Goal: Check status

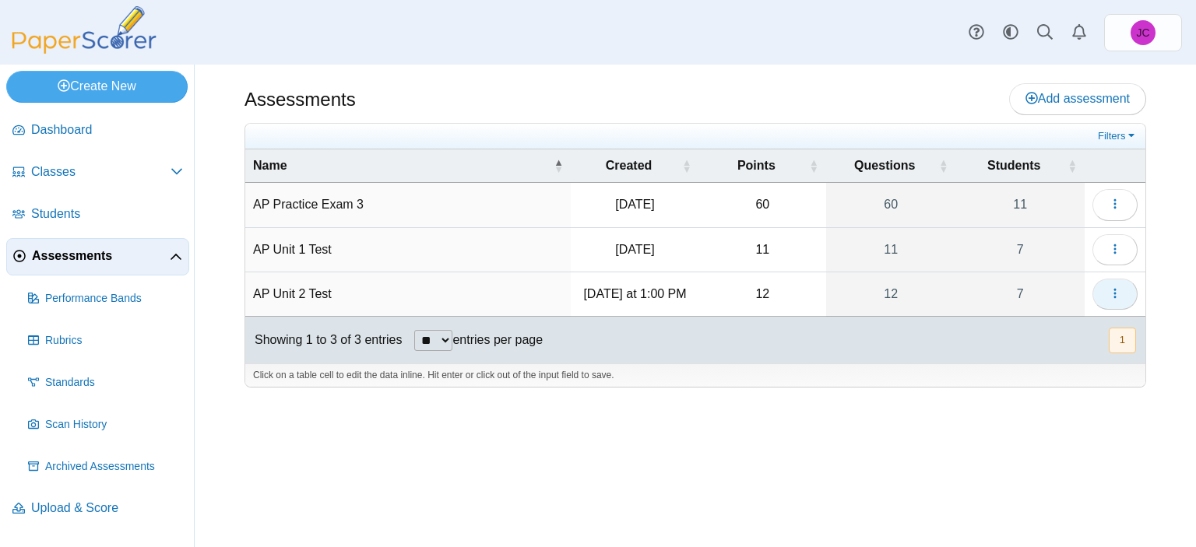
click at [1106, 286] on button "button" at bounding box center [1114, 294] width 45 height 31
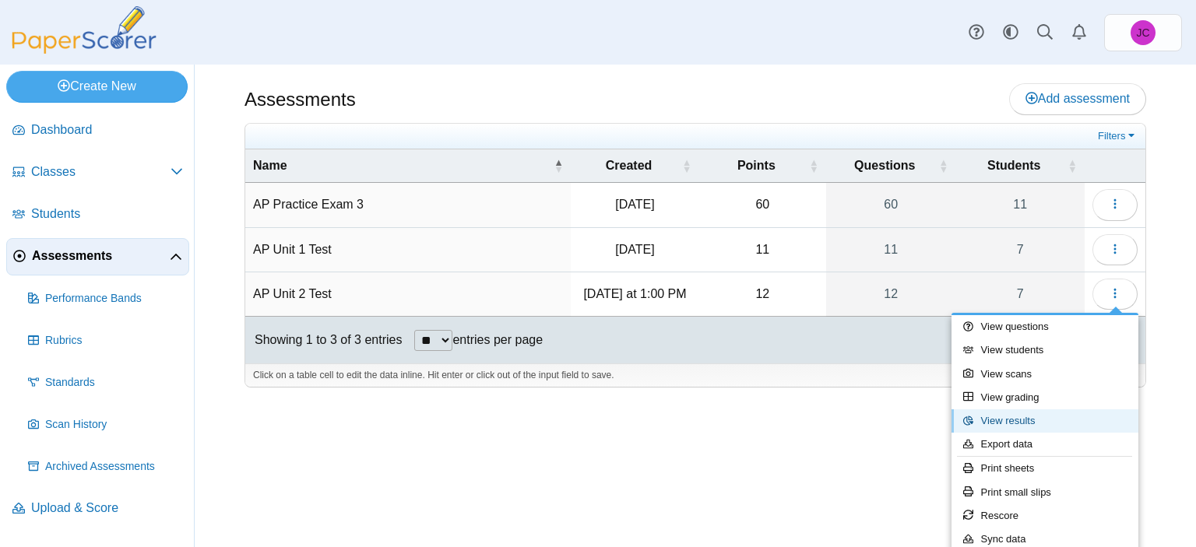
click at [1019, 413] on link "View results" at bounding box center [1045, 421] width 187 height 23
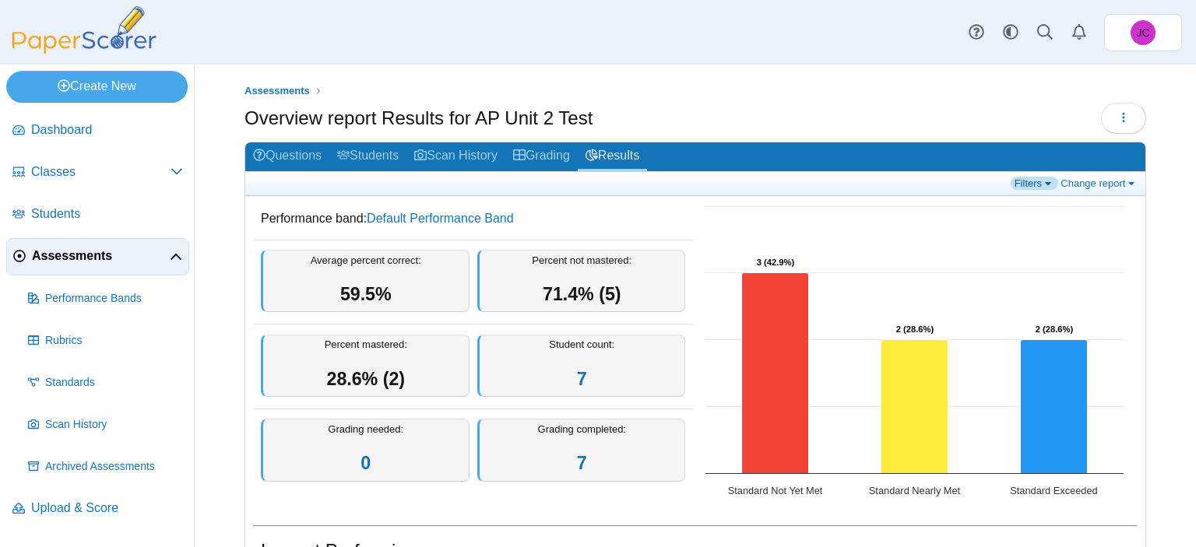
click at [1027, 184] on link "Filters" at bounding box center [1034, 183] width 47 height 13
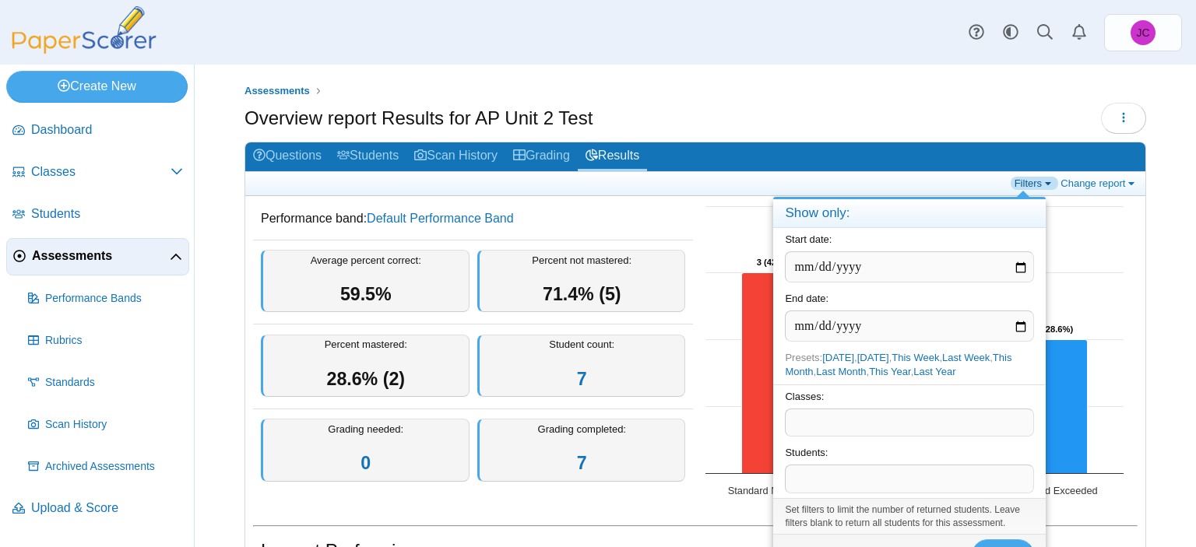
click at [1022, 185] on link "Filters" at bounding box center [1034, 183] width 47 height 13
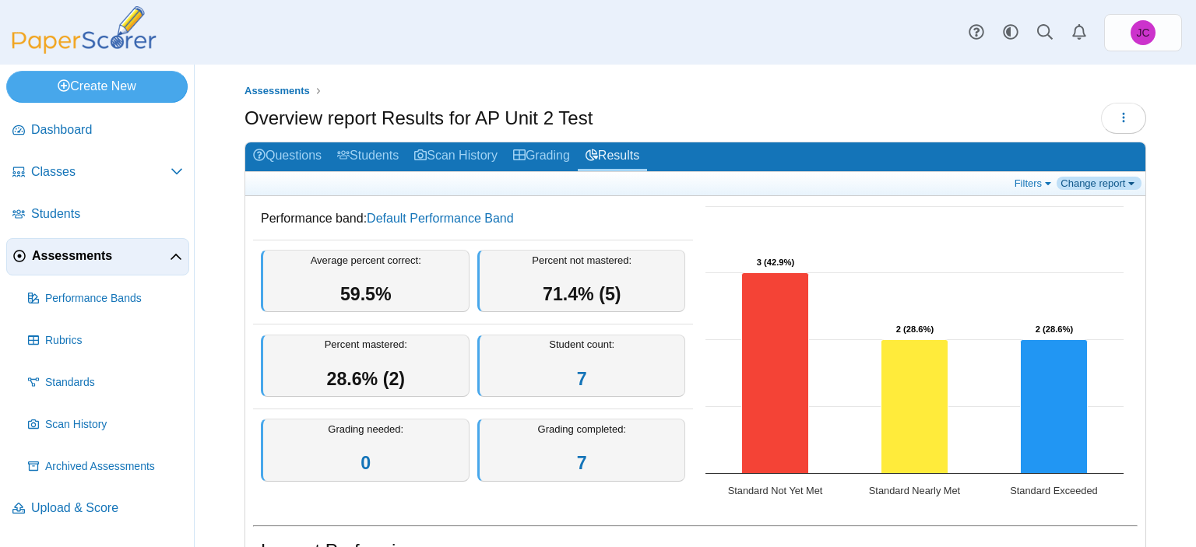
click at [1085, 177] on link "Change report" at bounding box center [1099, 183] width 85 height 13
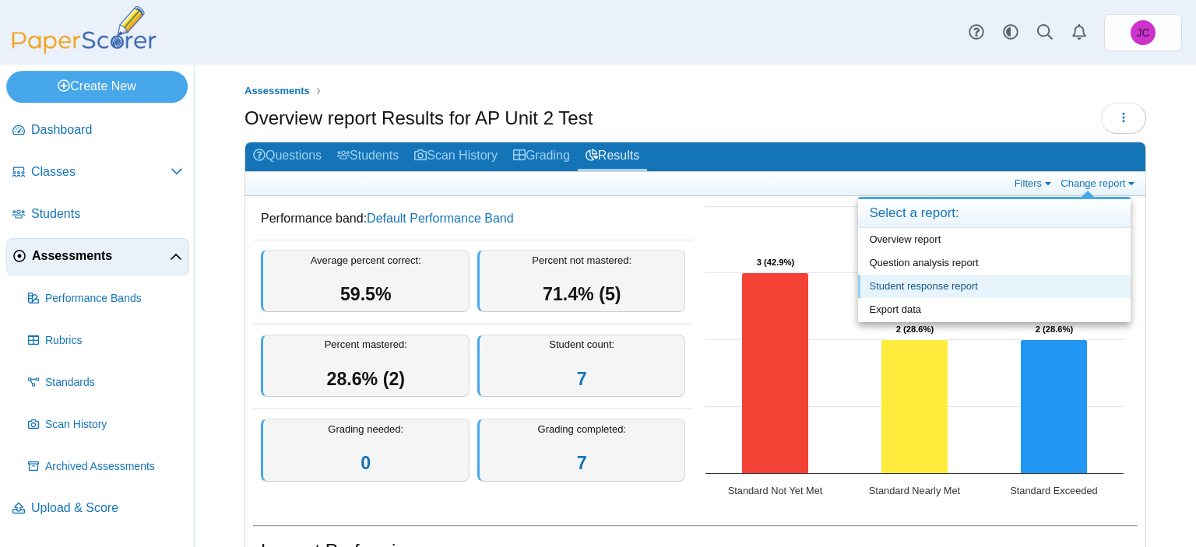
click at [948, 280] on link "Student response report" at bounding box center [994, 286] width 273 height 23
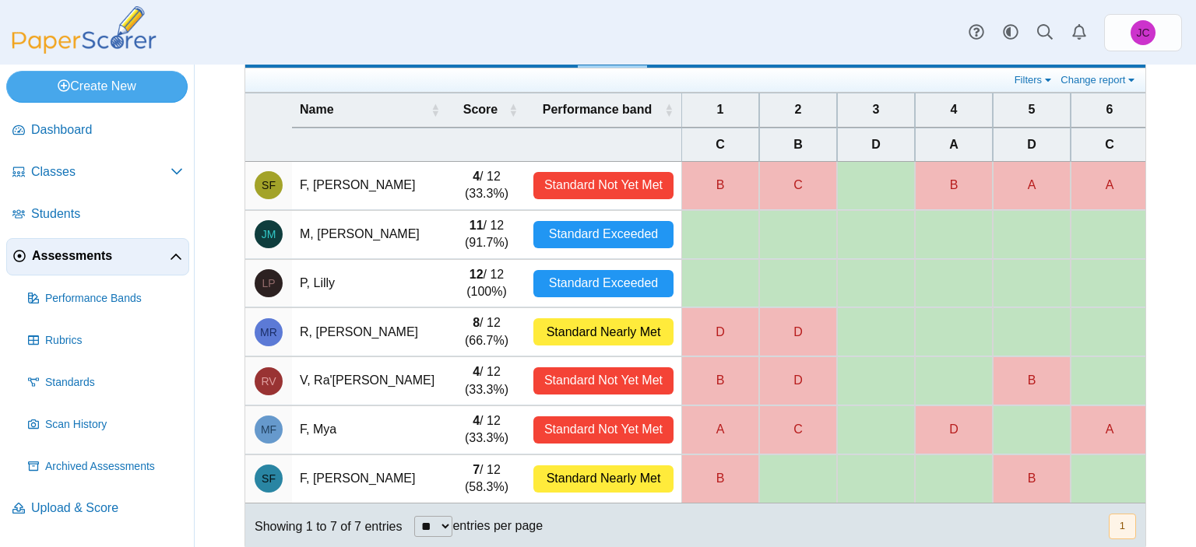
scroll to position [129, 0]
